Goal: Task Accomplishment & Management: Manage account settings

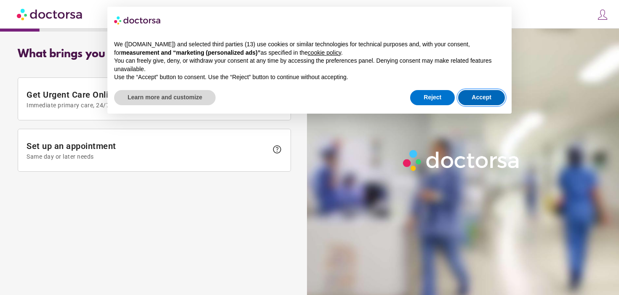
click at [491, 96] on button "Accept" at bounding box center [481, 97] width 47 height 15
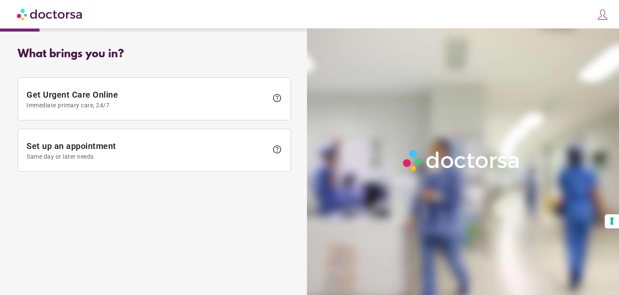
click at [601, 19] on img at bounding box center [603, 15] width 12 height 12
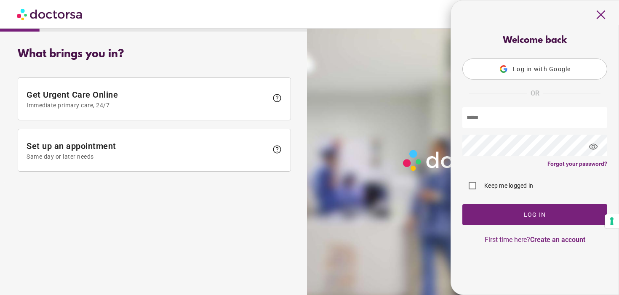
click at [531, 65] on button "Log in with Google" at bounding box center [534, 69] width 145 height 21
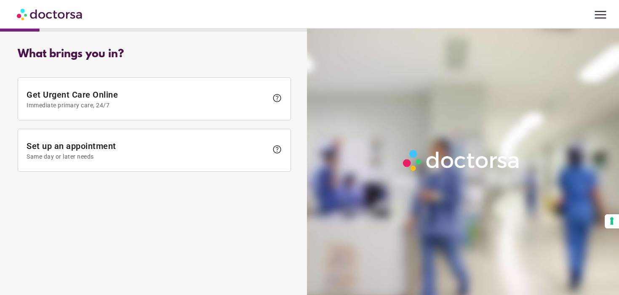
click at [602, 18] on span "menu" at bounding box center [600, 15] width 16 height 16
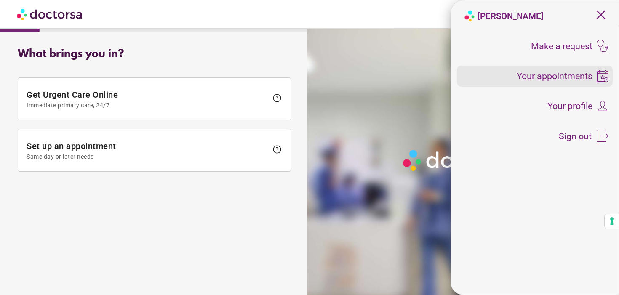
click at [558, 78] on span "Your appointments" at bounding box center [555, 76] width 76 height 9
